Goal: Task Accomplishment & Management: Manage account settings

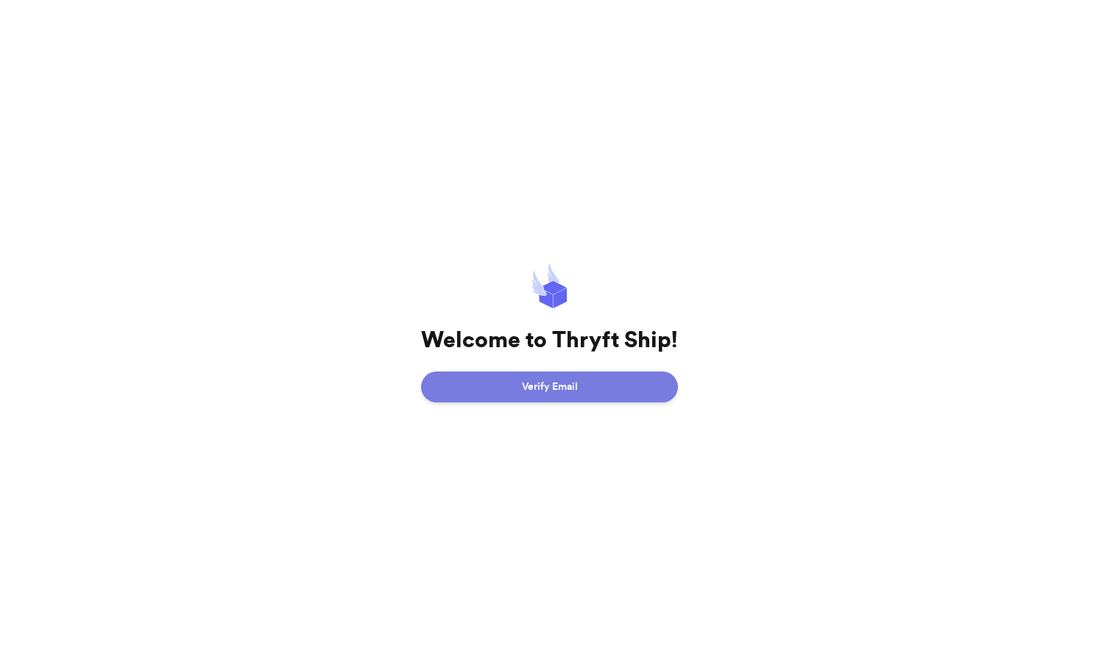
click at [531, 386] on button "Verify Email" at bounding box center [549, 387] width 257 height 31
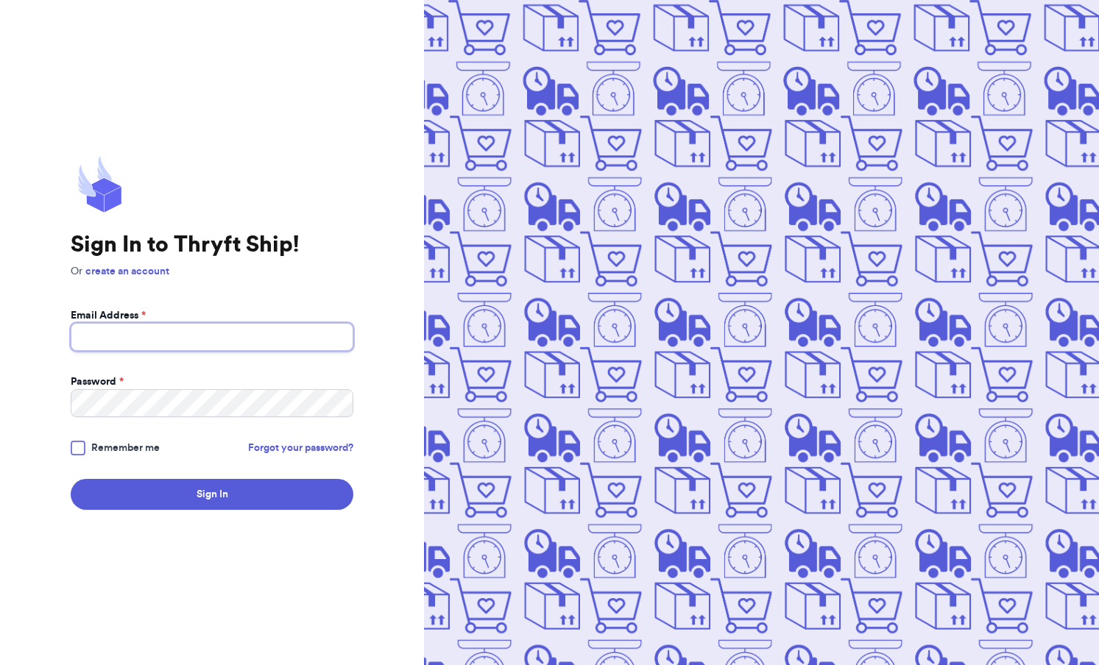
click at [212, 327] on input "Email Address *" at bounding box center [212, 337] width 283 height 28
type input "[EMAIL_ADDRESS][DOMAIN_NAME]"
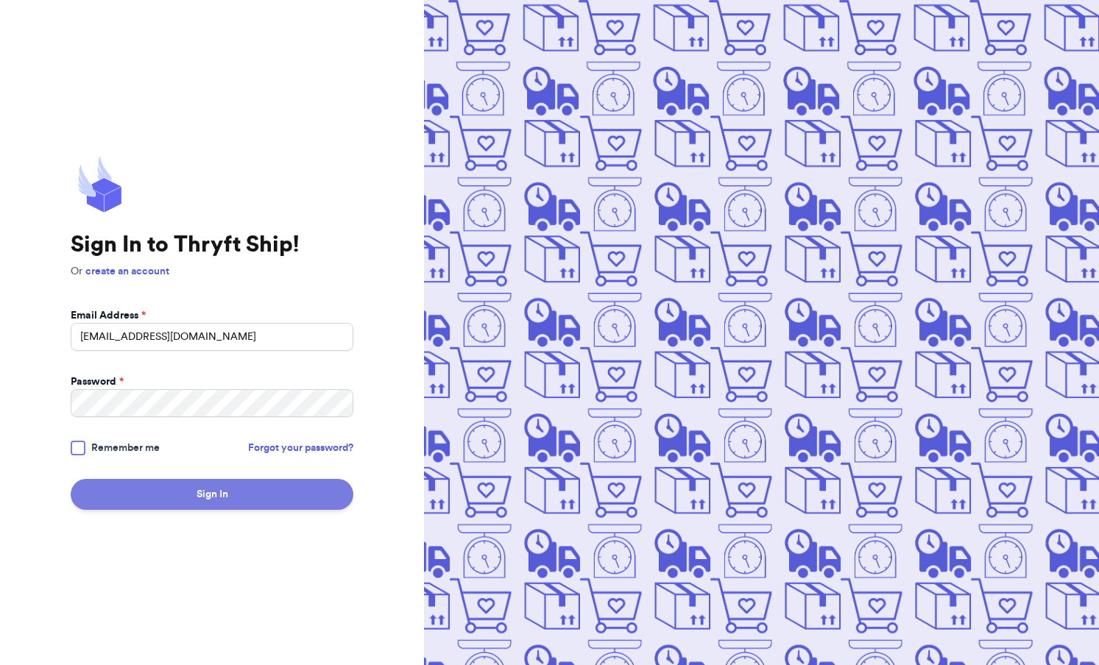
click at [157, 488] on button "Sign In" at bounding box center [212, 494] width 283 height 31
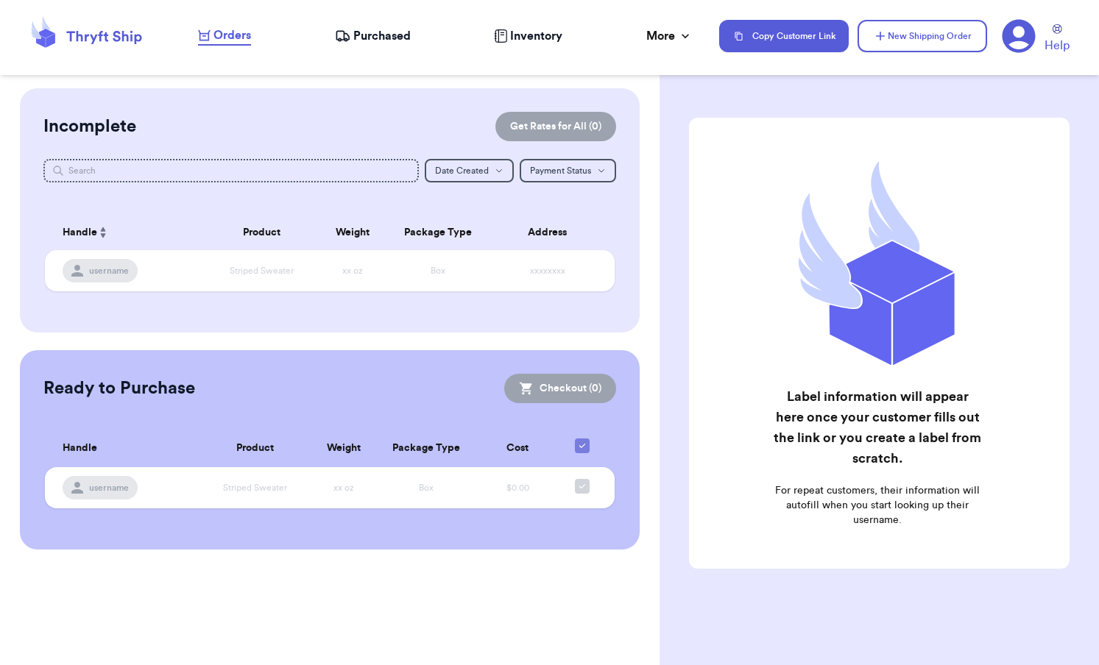
click at [1026, 34] on icon at bounding box center [1018, 36] width 33 height 33
